Goal: Task Accomplishment & Management: Manage account settings

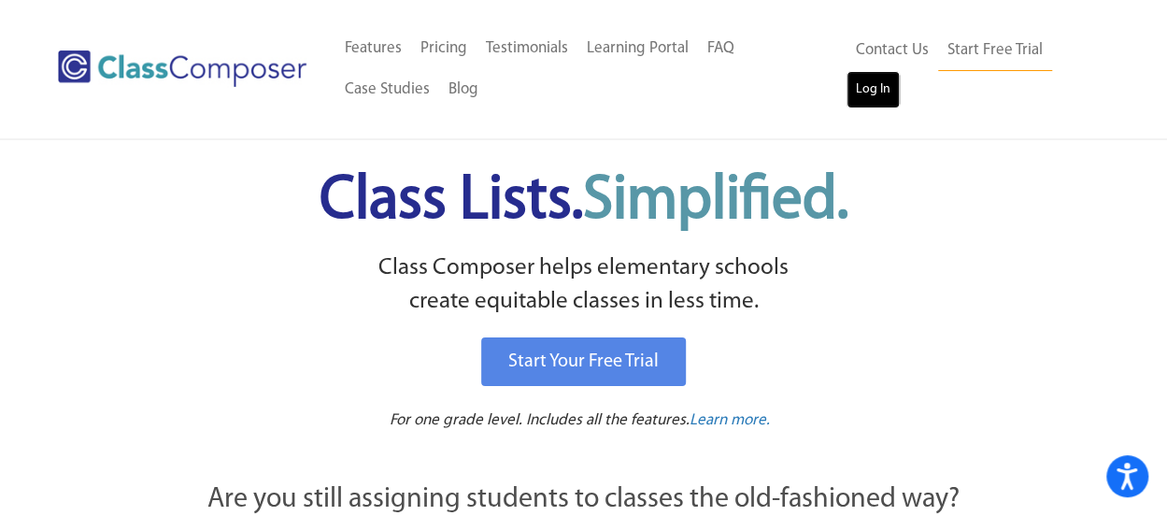
click at [865, 85] on link "Log In" at bounding box center [873, 89] width 53 height 37
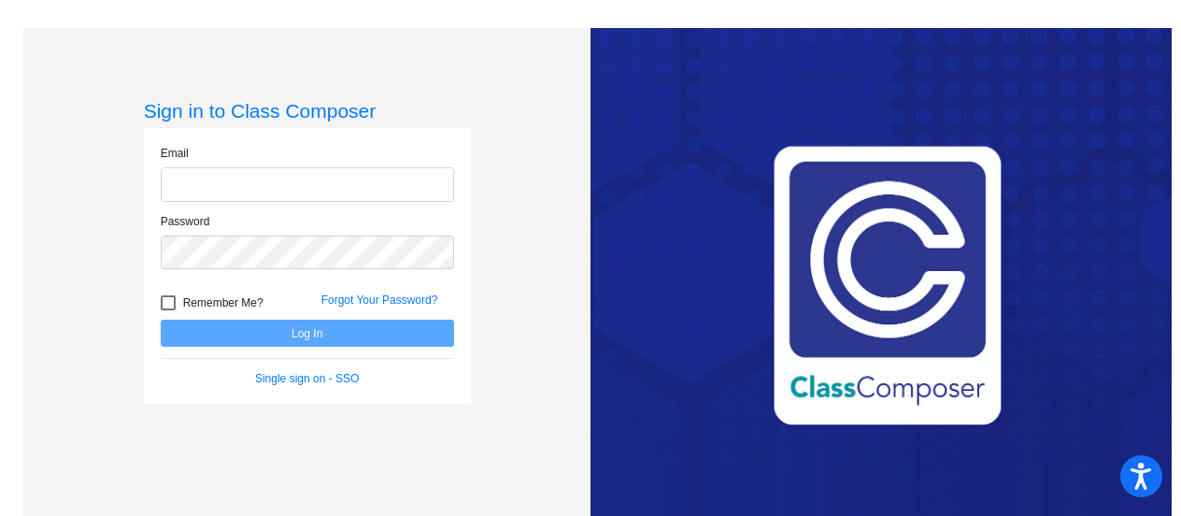
type input "kurnczk@gaylord.k12.mi.us"
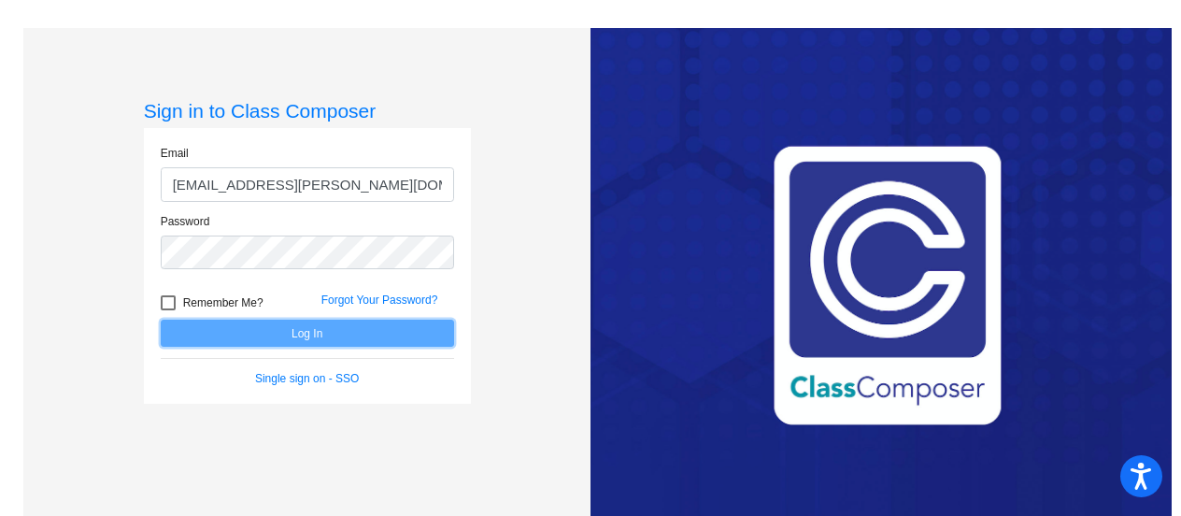
click at [348, 332] on button "Log In" at bounding box center [307, 333] width 293 height 27
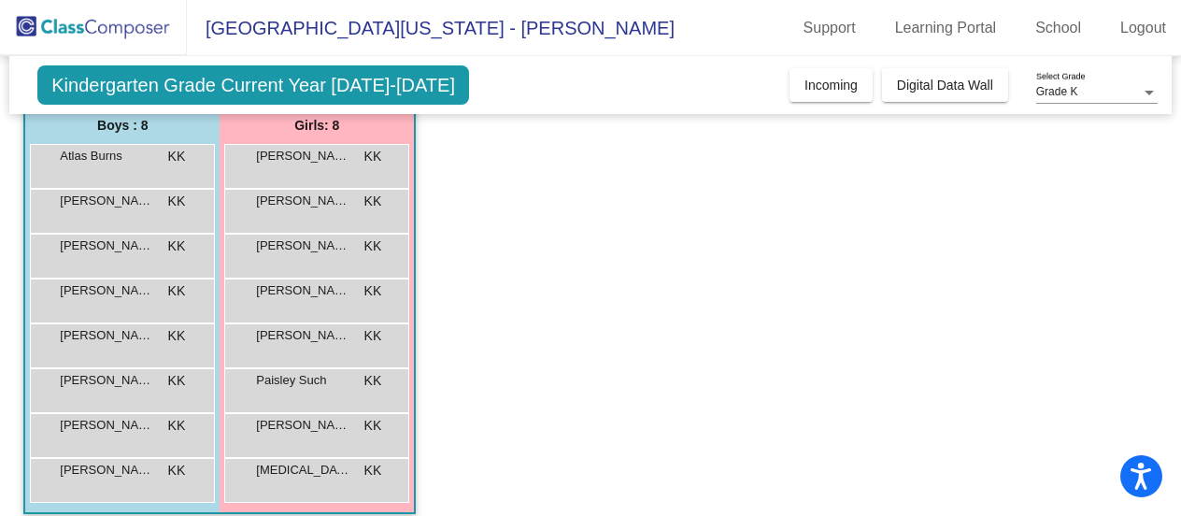
scroll to position [172, 0]
